Goal: Task Accomplishment & Management: Use online tool/utility

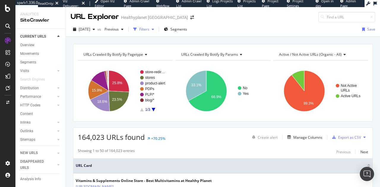
click at [156, 32] on div "Filters" at bounding box center [144, 29] width 26 height 9
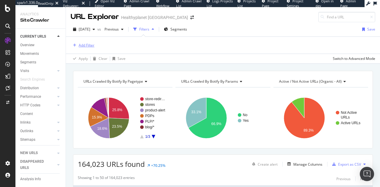
click at [87, 43] on div "Add Filter" at bounding box center [87, 45] width 16 height 5
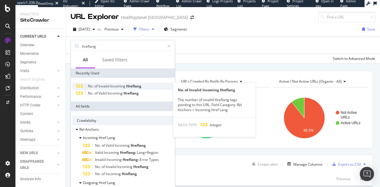
type input "hreflang"
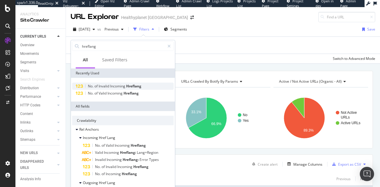
click at [134, 87] on span "Hreflang" at bounding box center [133, 86] width 15 height 5
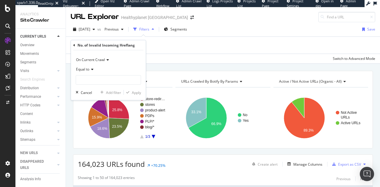
click at [94, 73] on div "Equal to" at bounding box center [108, 70] width 65 height 10
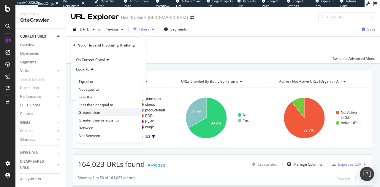
click at [94, 111] on span "Greater than" at bounding box center [89, 112] width 21 height 5
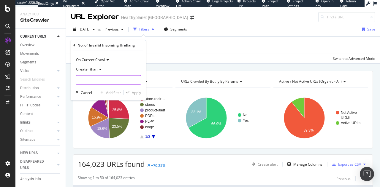
click at [104, 81] on input "number" at bounding box center [108, 80] width 65 height 10
type input "0"
click at [142, 92] on div "On Current Crawl Greater than 0 Cancel Add filter Apply" at bounding box center [108, 76] width 75 height 50
click at [140, 93] on div "Apply" at bounding box center [136, 92] width 9 height 5
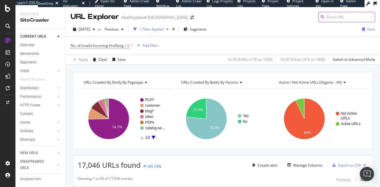
click at [324, 20] on input at bounding box center [346, 17] width 57 height 10
click at [146, 43] on div "Add Filter" at bounding box center [147, 45] width 24 height 7
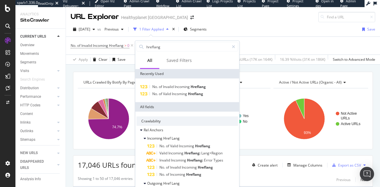
click at [9, 27] on icon at bounding box center [7, 26] width 5 height 5
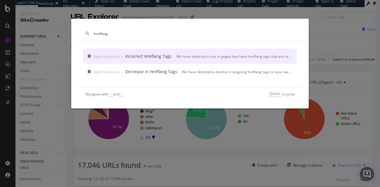
type input "hreflang"
click at [143, 60] on div "Open bookmark › Incorrect Hreflang Tags We have detected a rise in pages that h…" at bounding box center [190, 56] width 214 height 15
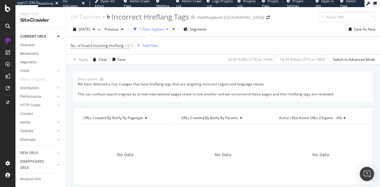
click at [131, 49] on span "No. of Invalid Incoming Hreflang > 0" at bounding box center [103, 46] width 64 height 8
click at [131, 46] on icon at bounding box center [132, 46] width 5 height 6
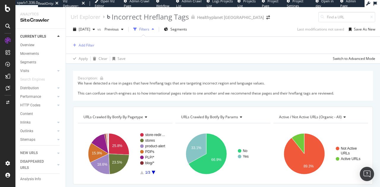
click at [9, 27] on icon at bounding box center [7, 26] width 5 height 5
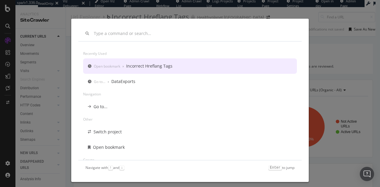
click at [168, 67] on div "Incorrect Hreflang Tags" at bounding box center [149, 66] width 46 height 6
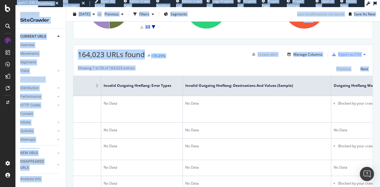
scroll to position [0, 206]
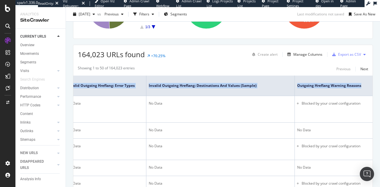
drag, startPoint x: 229, startPoint y: 78, endPoint x: 367, endPoint y: 92, distance: 138.5
click at [367, 92] on tr "URL Card No. of Invalid Outgoing Hreflang Invalid Outgoing Hreflang: Error Type…" at bounding box center [121, 86] width 501 height 20
click at [325, 89] on th "Outgoing Hreflang Warning Reasons" at bounding box center [334, 86] width 78 height 20
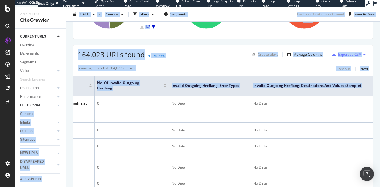
scroll to position [0, 0]
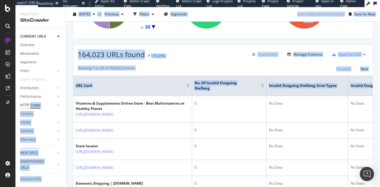
drag, startPoint x: 325, startPoint y: 89, endPoint x: 36, endPoint y: 108, distance: 290.0
click at [36, 108] on div "Analytics SiteCrawler CURRENT URLS Overview Movements Segments Visits Analysis …" at bounding box center [197, 97] width 365 height 180
click at [139, 81] on th "URL Card" at bounding box center [132, 86] width 119 height 20
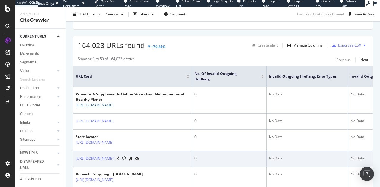
scroll to position [128, 0]
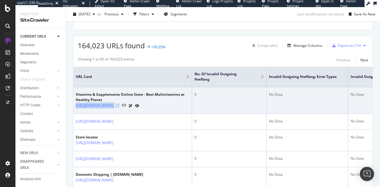
drag, startPoint x: 74, startPoint y: 105, endPoint x: 145, endPoint y: 106, distance: 70.7
click at [145, 106] on td "Vitamins & Supplements Online Store - Best Multivitamins at Healthy Planet http…" at bounding box center [132, 100] width 119 height 27
copy div "https://www.healthyplanetcanada.com/"
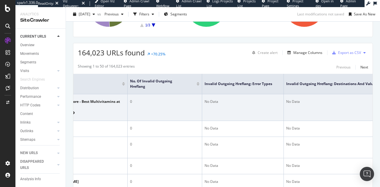
scroll to position [0, 65]
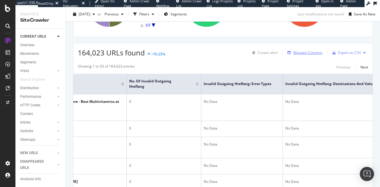
click at [306, 53] on div "Manage Columns" at bounding box center [307, 52] width 29 height 5
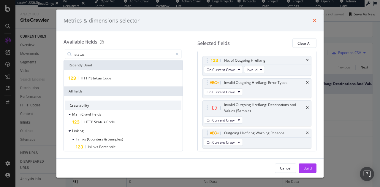
type input "status"
click at [315, 20] on icon "times" at bounding box center [315, 20] width 4 height 5
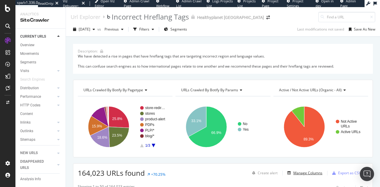
scroll to position [12, 0]
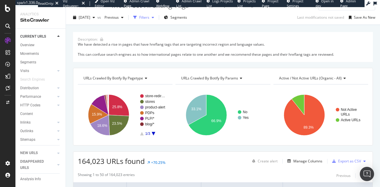
click at [149, 18] on div "Filters" at bounding box center [144, 17] width 10 height 5
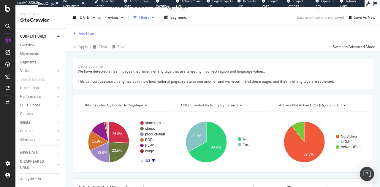
click at [88, 31] on div "Add Filter" at bounding box center [87, 33] width 16 height 5
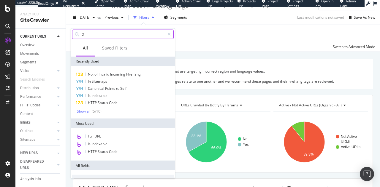
type input "2"
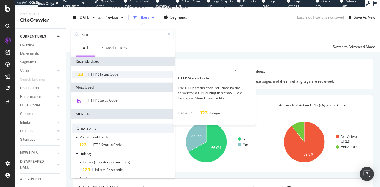
type input "stat"
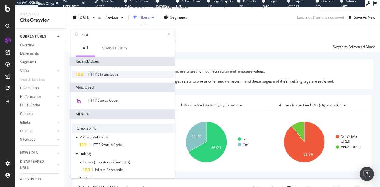
click at [102, 75] on span "Status" at bounding box center [104, 74] width 12 height 5
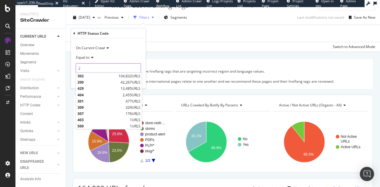
click at [104, 71] on input "2" at bounding box center [108, 69] width 65 height 10
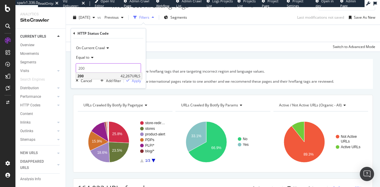
type input "200"
click at [108, 78] on span "200" at bounding box center [99, 76] width 42 height 5
click at [138, 81] on div "Apply" at bounding box center [136, 80] width 9 height 5
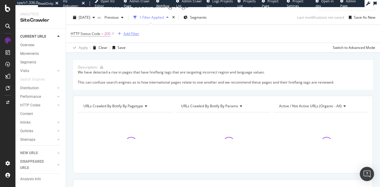
click at [128, 35] on div "Add Filter" at bounding box center [132, 33] width 16 height 5
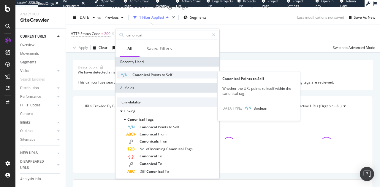
type input "canonical"
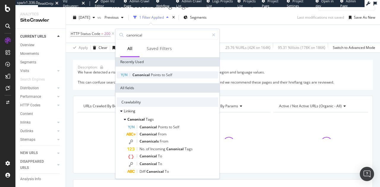
click at [149, 75] on span "Canonical" at bounding box center [141, 74] width 18 height 5
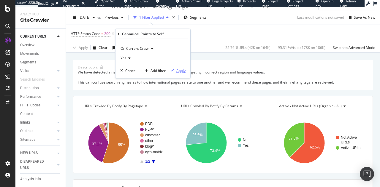
click at [184, 69] on div "On Current Crawl Yes Cancel Add filter Apply" at bounding box center [153, 58] width 75 height 39
click at [184, 69] on div "Apply" at bounding box center [180, 70] width 9 height 5
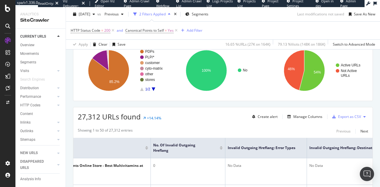
scroll to position [83, 0]
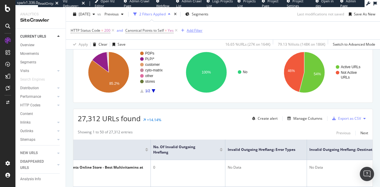
click at [190, 31] on div "Add Filter" at bounding box center [195, 30] width 16 height 5
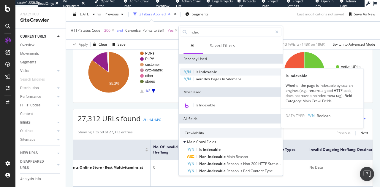
type input "index"
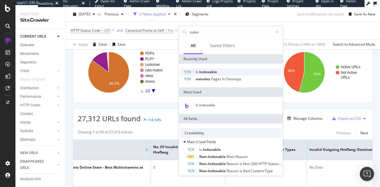
click at [208, 72] on span "Indexable" at bounding box center [208, 72] width 18 height 5
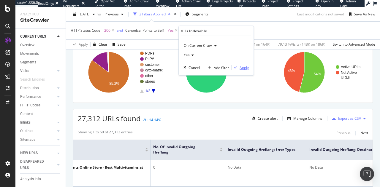
click at [243, 68] on div "Apply" at bounding box center [244, 67] width 9 height 5
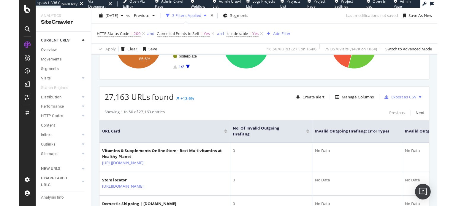
scroll to position [113, 0]
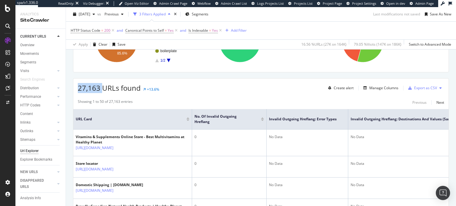
drag, startPoint x: 77, startPoint y: 89, endPoint x: 102, endPoint y: 91, distance: 25.6
click at [102, 91] on div "27,163 URLs found +13.6% Create alert Manage Columns Export as CSV" at bounding box center [260, 86] width 375 height 15
copy span "27,163"
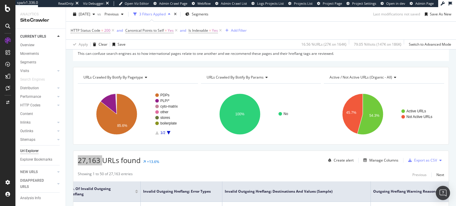
scroll to position [0, 0]
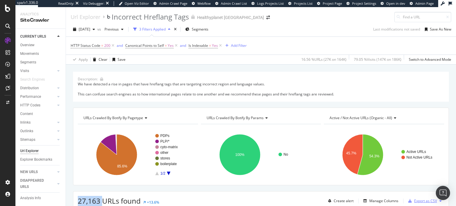
click at [411, 203] on div "Export as CSV" at bounding box center [421, 201] width 31 height 9
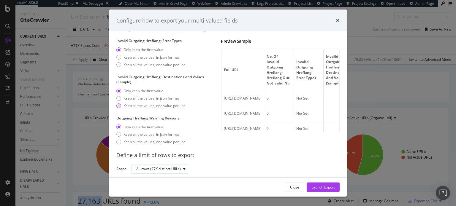
scroll to position [14, 0]
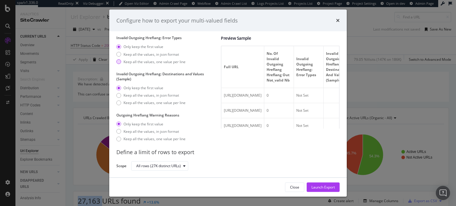
click at [176, 59] on div "Keep all the values, one value per line" at bounding box center [155, 61] width 62 height 5
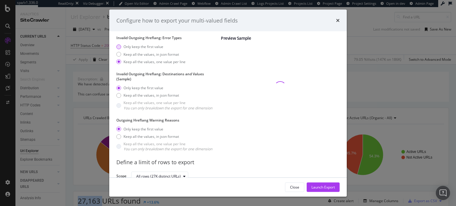
click at [159, 47] on div "Only keep the first value" at bounding box center [144, 46] width 40 height 5
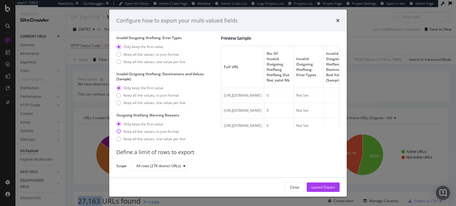
scroll to position [15, 0]
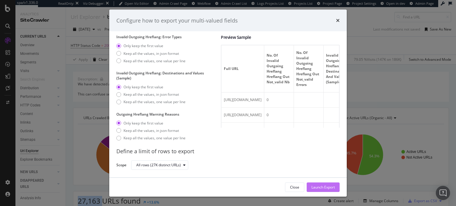
click at [321, 188] on div "Launch Export" at bounding box center [323, 187] width 23 height 5
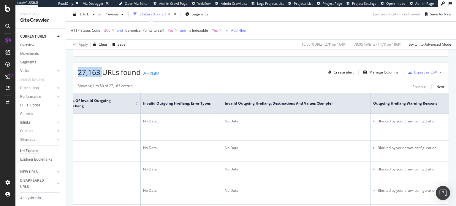
scroll to position [119, 0]
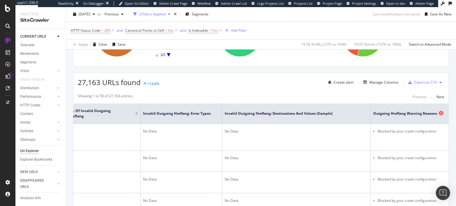
click at [394, 111] on div "Outgoing Hreflang Warning Reasons" at bounding box center [409, 114] width 73 height 6
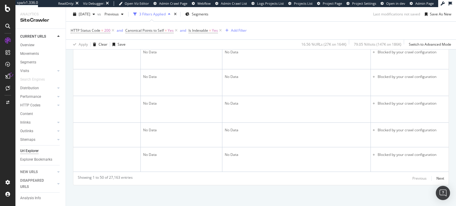
scroll to position [1716, 0]
click at [438, 180] on div "Next" at bounding box center [441, 178] width 8 height 5
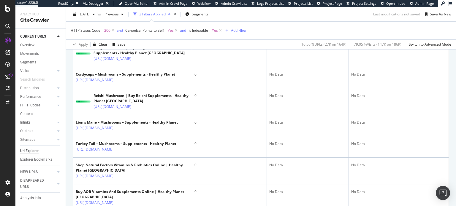
scroll to position [1626, 0]
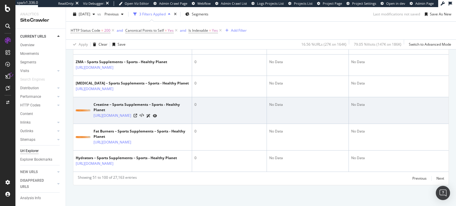
drag, startPoint x: 141, startPoint y: 99, endPoint x: 92, endPoint y: 83, distance: 52.2
click at [92, 97] on td "Creatine – Sports Supplements – Sports - Healthy Planet https://www.healthyplan…" at bounding box center [132, 110] width 119 height 27
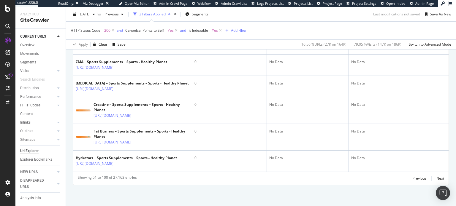
copy link "https://www.healthyplanetcanada.com/sports-nutrition/sports-supplements/sports-…"
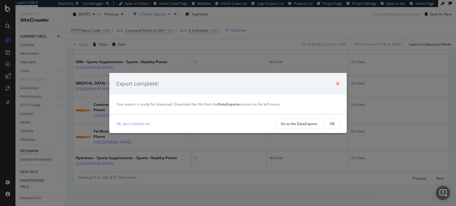
click at [339, 85] on icon "times" at bounding box center [338, 83] width 4 height 5
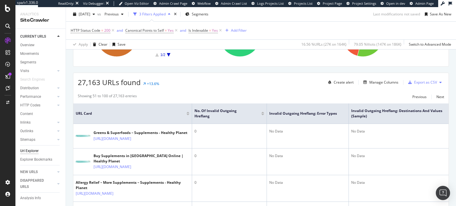
scroll to position [0, 0]
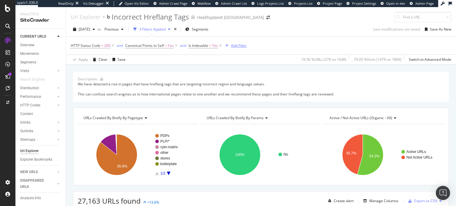
click at [237, 45] on div "Add Filter" at bounding box center [239, 45] width 16 height 5
click at [211, 57] on div "Apply Clear Save 16.56 % URLs ( 27K on 164K ) 79.05 % Visits ( 147K on 186K ) S…" at bounding box center [261, 60] width 390 height 10
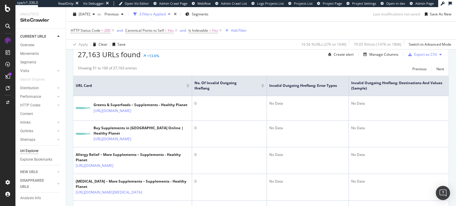
scroll to position [144, 0]
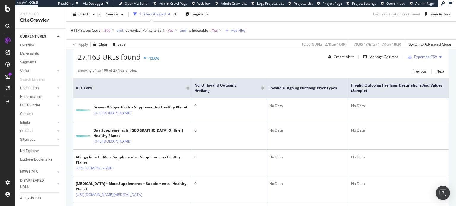
click at [456, 37] on div "Url Explorer Incorrect Hreflang Tags Healthyplanet Canada 2025 Aug. 4th vs Prev…" at bounding box center [261, 106] width 390 height 199
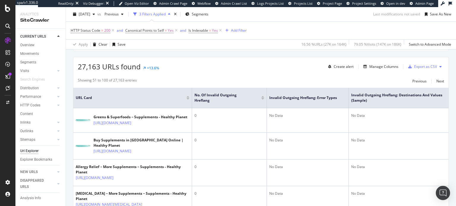
scroll to position [149, 0]
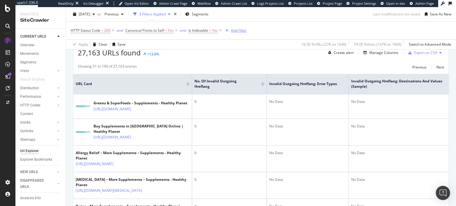
drag, startPoint x: 221, startPoint y: 33, endPoint x: 197, endPoint y: 31, distance: 24.2
click at [221, 33] on icon at bounding box center [220, 31] width 5 height 6
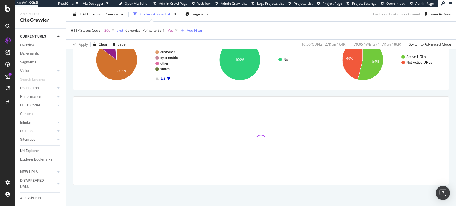
scroll to position [94, 0]
click at [177, 31] on icon at bounding box center [176, 31] width 5 height 6
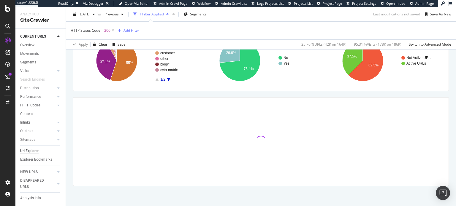
click at [114, 27] on span "HTTP Status Code = 200" at bounding box center [93, 30] width 45 height 8
click at [114, 29] on icon at bounding box center [113, 31] width 5 height 6
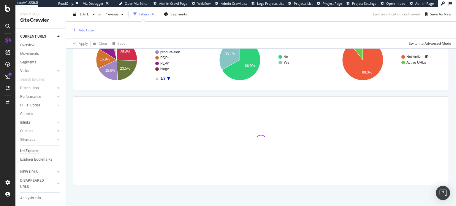
scroll to position [94, 0]
click at [52, 126] on div "Inlinks" at bounding box center [42, 123] width 45 height 9
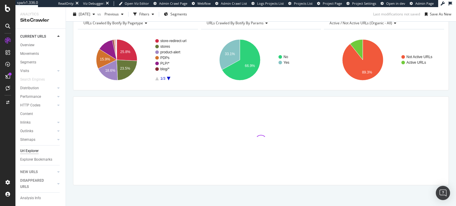
scroll to position [67, 0]
click at [24, 123] on div "Inlinks" at bounding box center [25, 123] width 10 height 6
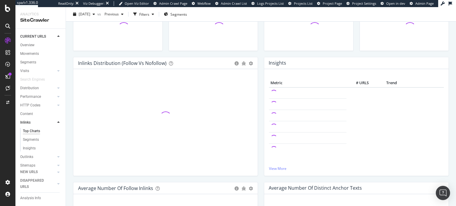
scroll to position [59, 0]
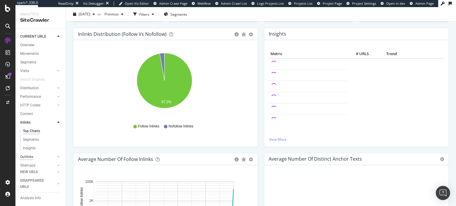
click at [31, 155] on div "Outlinks" at bounding box center [26, 157] width 13 height 6
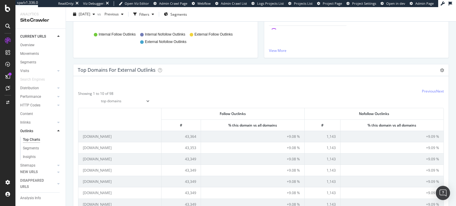
scroll to position [178, 0]
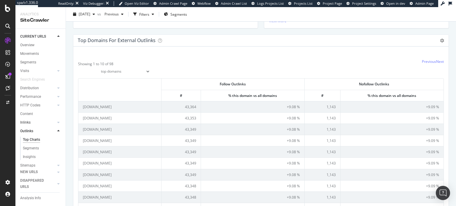
click at [31, 122] on link "Inlinks" at bounding box center [37, 123] width 35 height 6
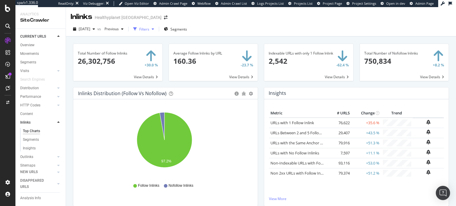
click at [149, 30] on div "Filters" at bounding box center [144, 29] width 10 height 5
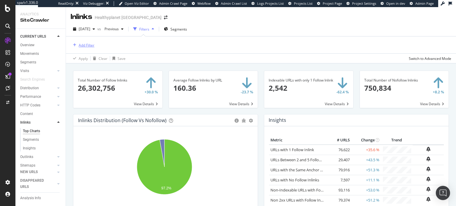
click at [79, 43] on div "Add Filter" at bounding box center [87, 45] width 16 height 5
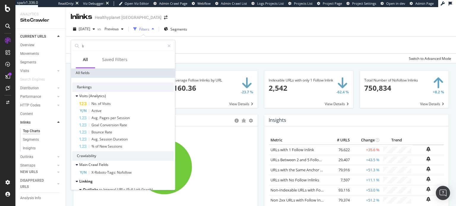
type input "l"
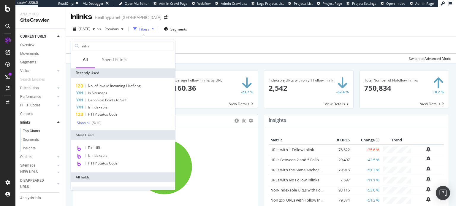
type input "inlink"
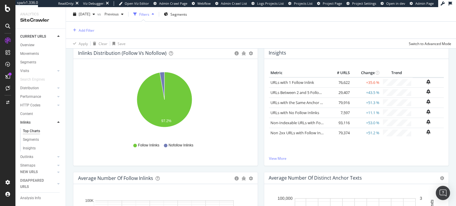
scroll to position [89, 0]
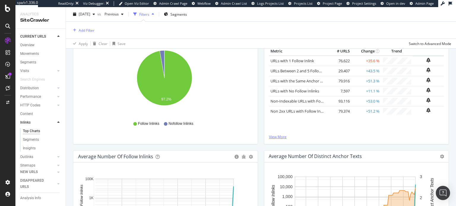
drag, startPoint x: 265, startPoint y: 135, endPoint x: 270, endPoint y: 136, distance: 5.4
click at [265, 135] on div "Metric # URLS Change Trend URLs with 1 Follow Inlink × Close Chart - API Reques…" at bounding box center [356, 90] width 184 height 107
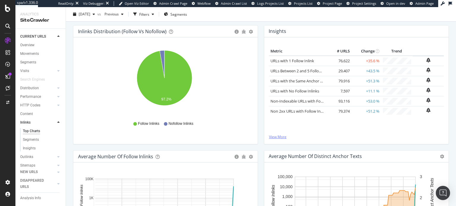
click at [270, 136] on link "View More" at bounding box center [356, 137] width 175 height 5
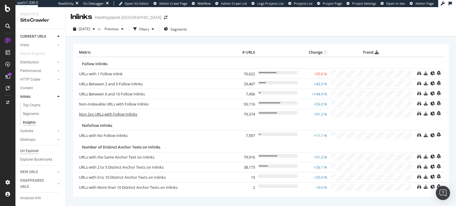
scroll to position [32, 0]
click at [36, 148] on div "Url Explorer" at bounding box center [29, 151] width 18 height 6
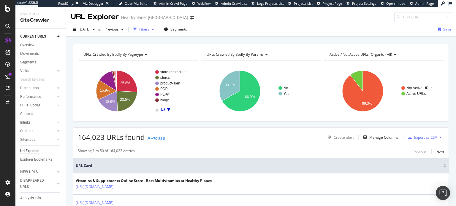
click at [154, 31] on icon "button" at bounding box center [153, 30] width 2 height 4
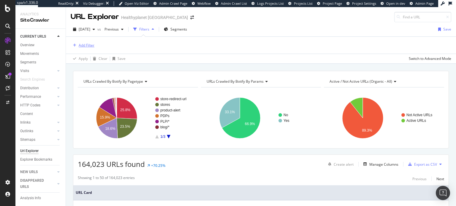
click at [86, 48] on div "Add Filter" at bounding box center [83, 45] width 24 height 7
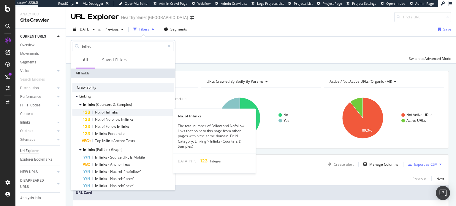
type input "inlink"
click at [138, 114] on div "No. of Inlinks" at bounding box center [128, 112] width 91 height 7
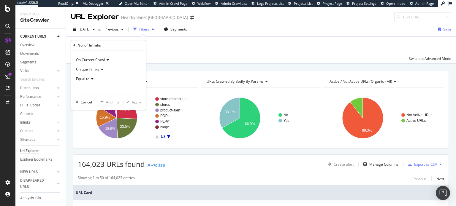
click at [94, 82] on div "Equal to" at bounding box center [108, 79] width 65 height 10
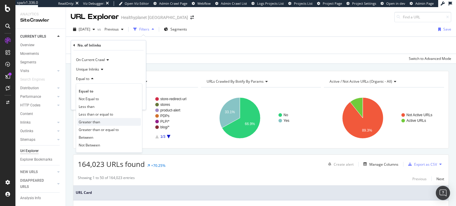
click at [105, 122] on div "Greater than" at bounding box center [109, 122] width 64 height 8
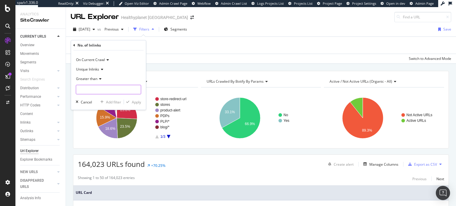
click at [106, 94] on input "number" at bounding box center [108, 90] width 65 height 10
type input "0"
click at [135, 104] on div "Apply" at bounding box center [136, 102] width 9 height 5
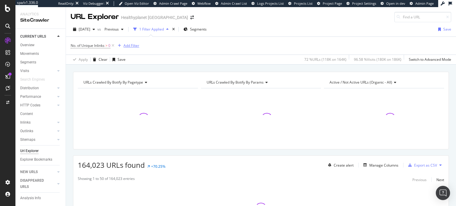
click at [130, 44] on div "Add Filter" at bounding box center [132, 45] width 16 height 5
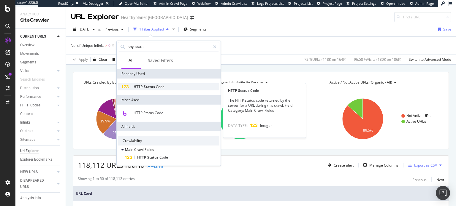
type input "http statu"
click at [177, 88] on div "HTTP Status Code" at bounding box center [169, 86] width 102 height 7
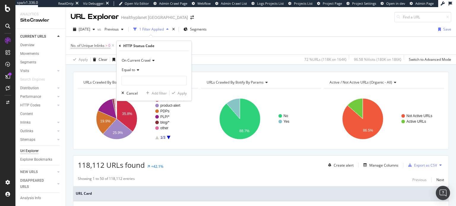
click at [141, 70] on div "Equal to" at bounding box center [153, 70] width 65 height 10
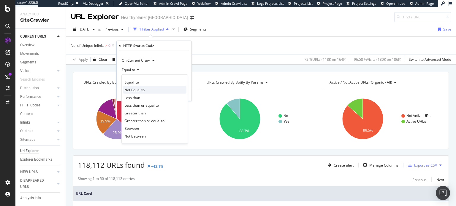
click at [143, 88] on span "Not Equal to" at bounding box center [134, 89] width 20 height 5
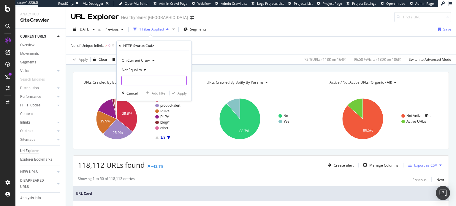
click at [147, 83] on input "number" at bounding box center [153, 81] width 65 height 10
click at [150, 94] on span "200" at bounding box center [144, 94] width 42 height 5
type input "200"
click at [187, 94] on div "Apply" at bounding box center [182, 93] width 9 height 5
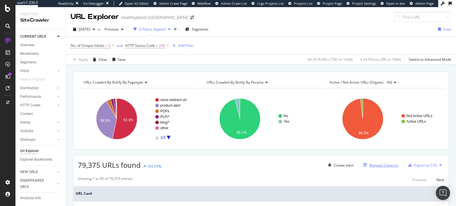
click at [371, 166] on div "Manage Columns" at bounding box center [384, 165] width 29 height 5
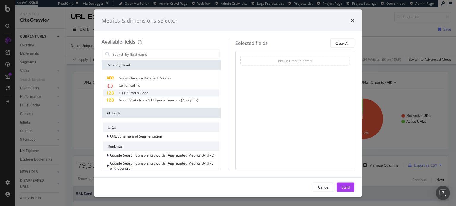
click at [133, 94] on span "HTTP Status Code" at bounding box center [134, 93] width 30 height 5
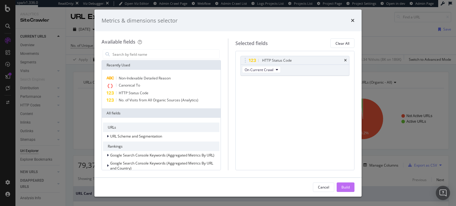
click at [345, 187] on div "Build" at bounding box center [346, 187] width 8 height 5
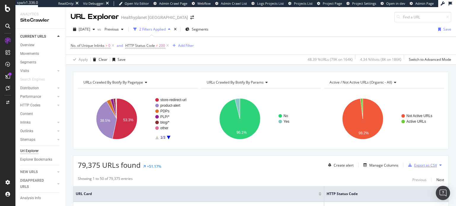
click at [414, 165] on div "Export as CSV" at bounding box center [425, 165] width 23 height 5
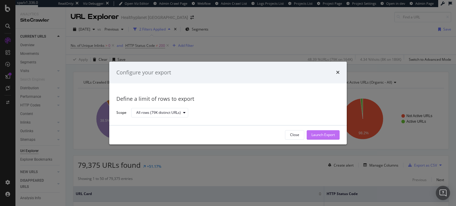
click at [332, 134] on div "Launch Export" at bounding box center [323, 135] width 23 height 5
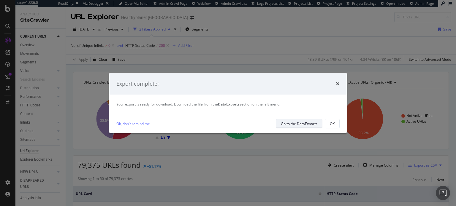
click at [305, 121] on div "Go to the DataExports" at bounding box center [299, 124] width 37 height 8
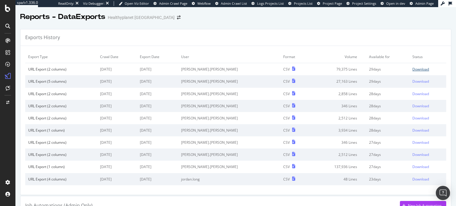
click at [413, 67] on div "Download" at bounding box center [421, 69] width 17 height 5
click at [11, 28] on div at bounding box center [8, 26] width 10 height 10
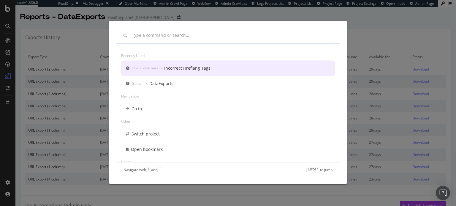
click at [2, 50] on div "Recently used Open bookmark › Incorrect Hreflang Tags Go to... › DataExports Na…" at bounding box center [228, 103] width 456 height 206
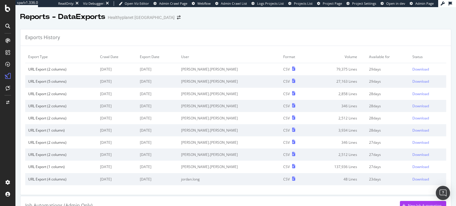
click at [9, 25] on icon at bounding box center [7, 26] width 5 height 5
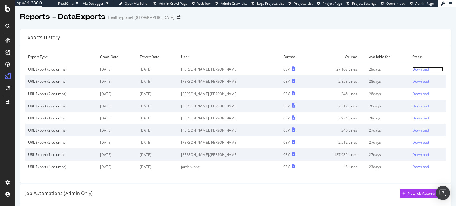
click at [415, 71] on div "Download" at bounding box center [421, 69] width 17 height 5
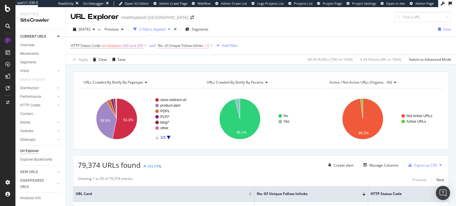
click at [168, 48] on span "No. of Unique Follow Inlinks" at bounding box center [180, 45] width 45 height 5
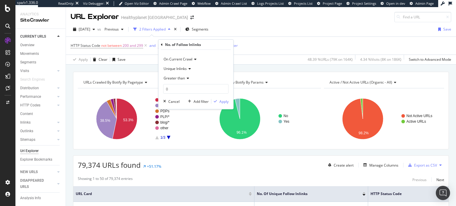
click at [168, 48] on div "No. of Follow Inlinks" at bounding box center [196, 45] width 70 height 10
click at [128, 37] on div "HTTP Status Code not between 200 and 299 and No. of Unique Follow Inlinks > 0 A…" at bounding box center [261, 46] width 381 height 18
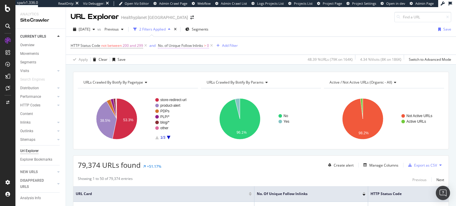
click at [198, 45] on span "No. of Unique Follow Inlinks" at bounding box center [180, 45] width 45 height 5
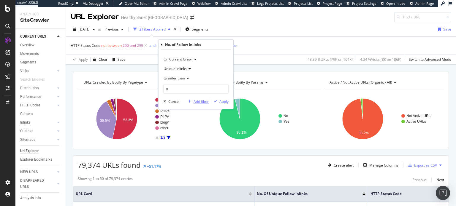
click at [189, 99] on div "Add filter" at bounding box center [197, 101] width 23 height 5
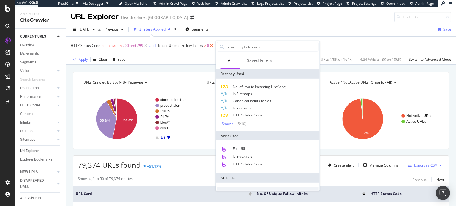
click at [211, 45] on icon at bounding box center [211, 46] width 5 height 6
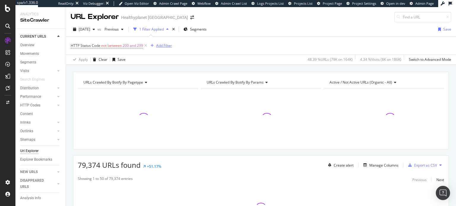
click at [168, 47] on div "Add Filter" at bounding box center [164, 45] width 16 height 5
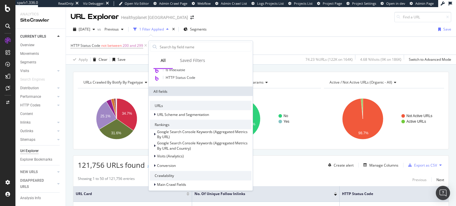
scroll to position [89, 0]
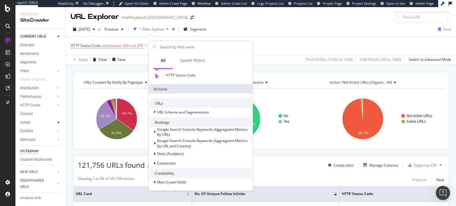
click at [60, 123] on div at bounding box center [59, 123] width 6 height 6
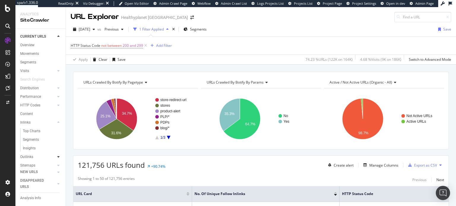
click at [57, 156] on icon at bounding box center [58, 157] width 2 height 4
click at [57, 124] on icon at bounding box center [58, 123] width 2 height 4
click at [31, 151] on div "Insights" at bounding box center [29, 149] width 13 height 6
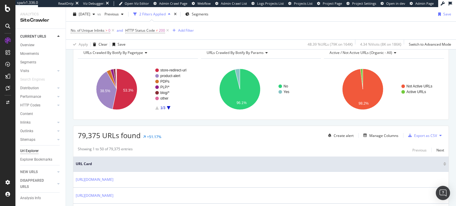
scroll to position [59, 0]
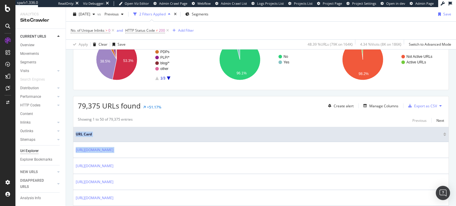
drag, startPoint x: 356, startPoint y: 154, endPoint x: 456, endPoint y: 165, distance: 100.5
click at [456, 165] on div "URL Explorer Healthyplanet Canada 2025 Aug. 4th vs Previous 2 Filters Applied S…" at bounding box center [261, 106] width 390 height 199
click at [375, 108] on div "Manage Columns" at bounding box center [379, 106] width 37 height 7
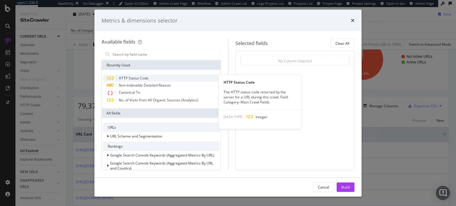
click at [135, 77] on span "HTTP Status Code" at bounding box center [134, 78] width 30 height 5
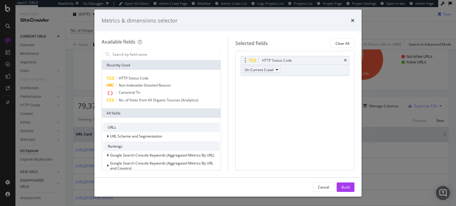
click at [263, 71] on span "On Current Crawl" at bounding box center [259, 69] width 29 height 5
click at [165, 52] on input "modal" at bounding box center [166, 54] width 108 height 9
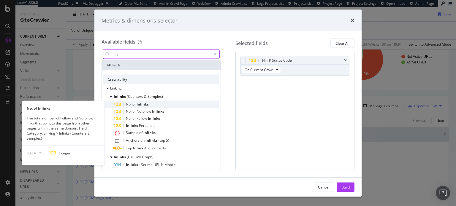
type input "inlin"
click at [161, 103] on div "No. of Inlinks" at bounding box center [167, 104] width 106 height 7
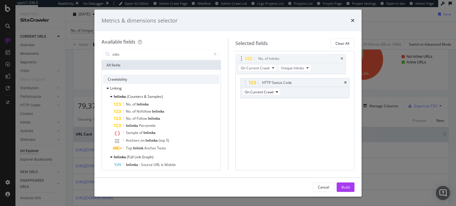
drag, startPoint x: 317, startPoint y: 83, endPoint x: 314, endPoint y: 59, distance: 24.0
click at [314, 59] on body "spa/v1.336.0 ReadOnly: Viz Debugger: Open Viz Editor Admin Crawl Page Webflow A…" at bounding box center [228, 103] width 456 height 206
click at [348, 189] on div "Build" at bounding box center [346, 187] width 8 height 5
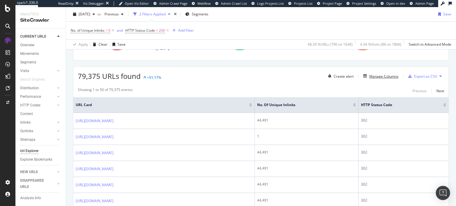
scroll to position [59, 0]
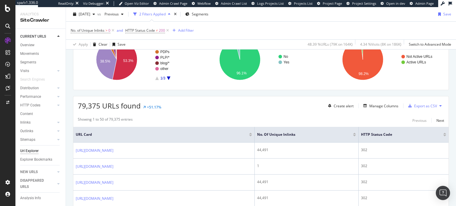
click at [356, 135] on div at bounding box center [354, 135] width 3 height 1
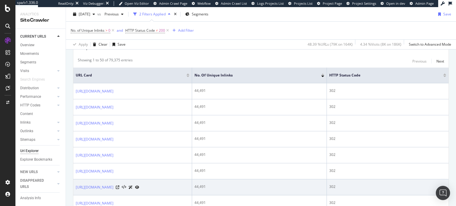
scroll to position [89, 0]
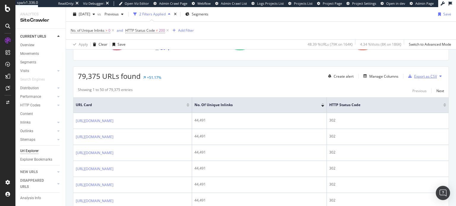
click at [425, 76] on div "Export as CSV" at bounding box center [425, 76] width 23 height 5
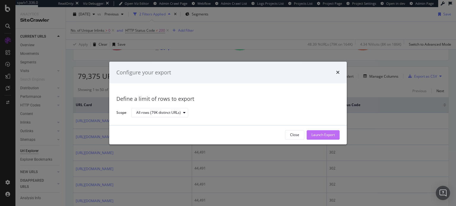
click at [328, 134] on div "Launch Export" at bounding box center [323, 135] width 23 height 5
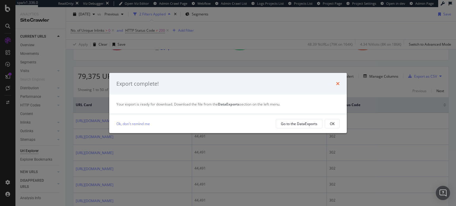
click at [339, 83] on icon "times" at bounding box center [338, 83] width 4 height 5
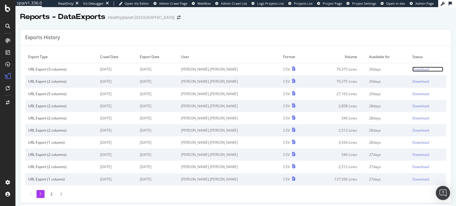
click at [417, 70] on link "Download" at bounding box center [428, 69] width 31 height 5
click at [413, 71] on div "Download" at bounding box center [421, 69] width 17 height 5
